Goal: Find specific page/section: Find specific page/section

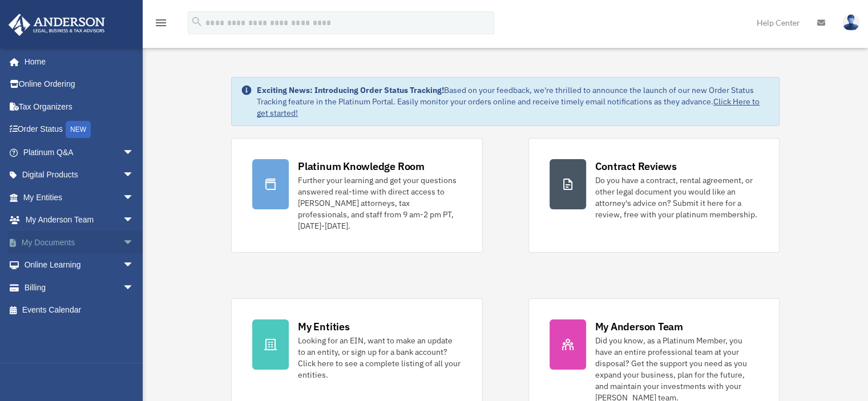
click at [62, 241] on link "My Documents arrow_drop_down" at bounding box center [79, 242] width 143 height 23
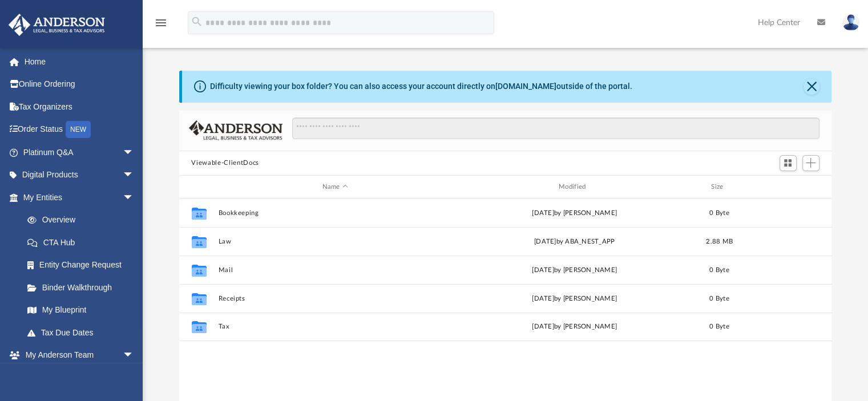
scroll to position [250, 644]
click at [59, 152] on link "Platinum Q&A arrow_drop_down" at bounding box center [79, 152] width 143 height 23
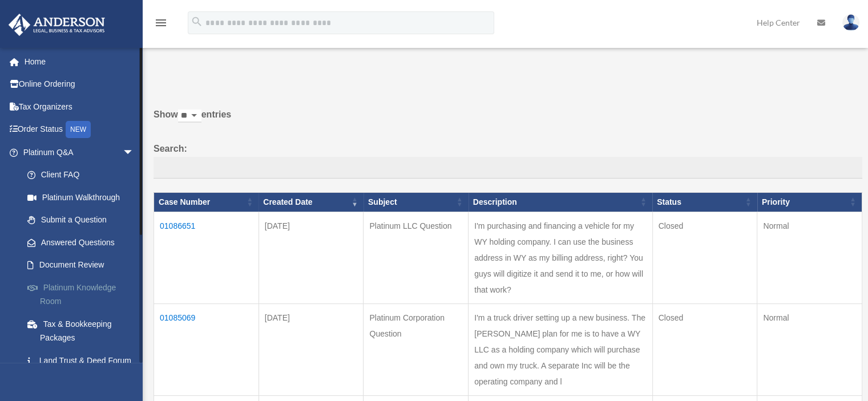
click at [65, 287] on link "Platinum Knowledge Room" at bounding box center [83, 294] width 135 height 37
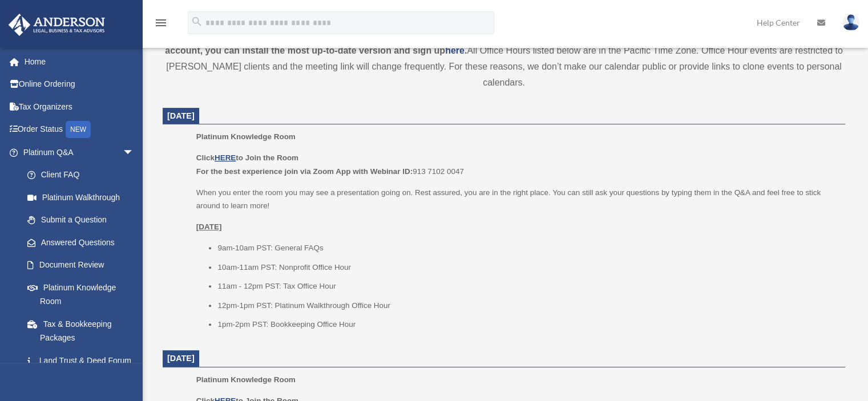
scroll to position [406, 0]
click at [226, 157] on u "HERE" at bounding box center [225, 158] width 21 height 9
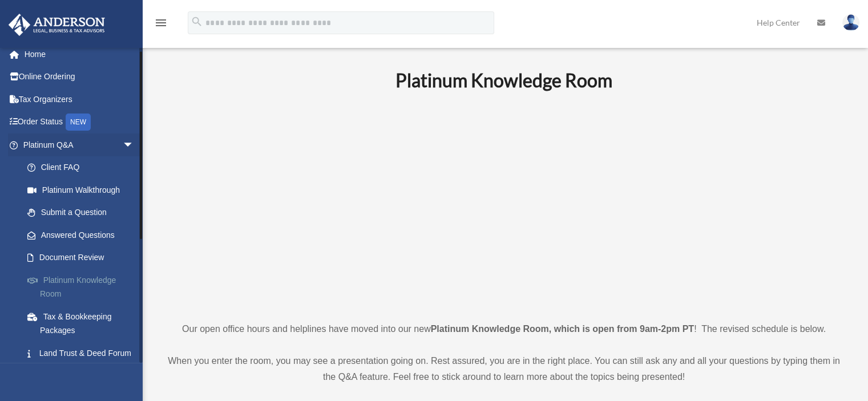
scroll to position [6, 0]
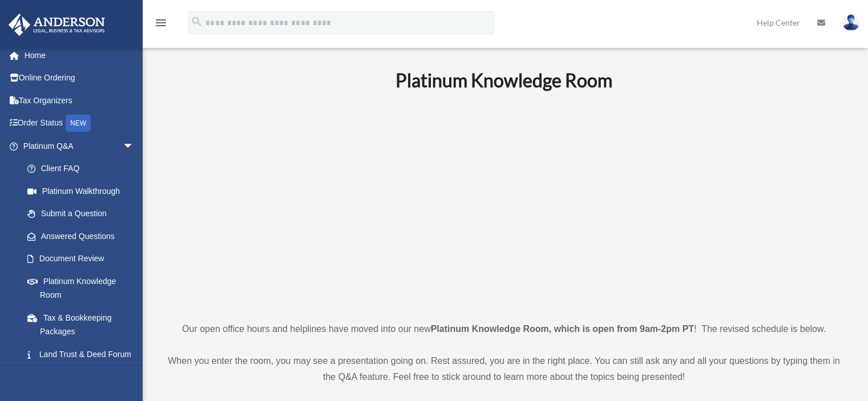
click at [851, 23] on img at bounding box center [850, 22] width 17 height 17
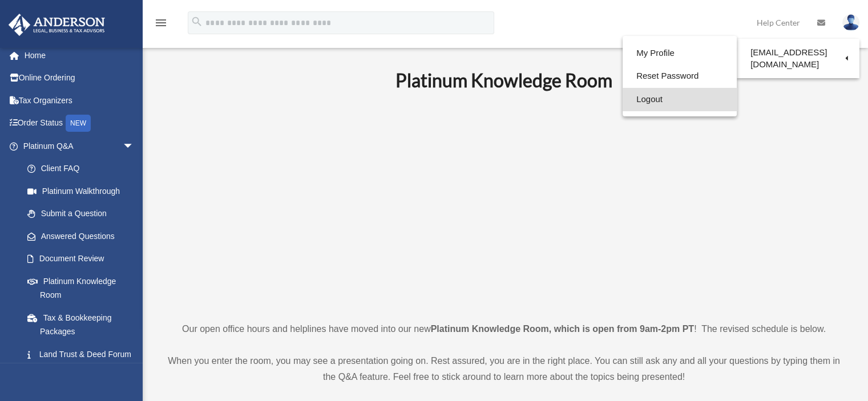
click at [668, 98] on link "Logout" at bounding box center [680, 99] width 114 height 23
